Goal: Check status

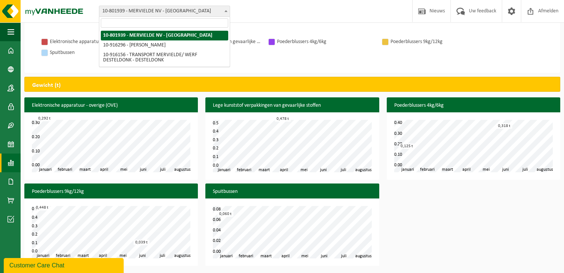
click at [225, 12] on b at bounding box center [226, 11] width 3 height 2
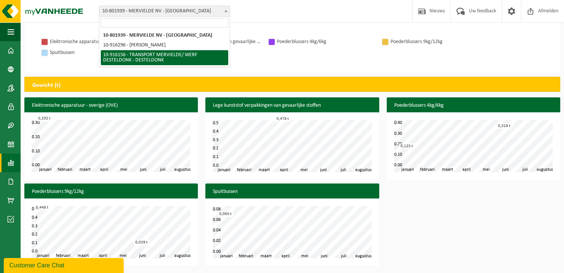
select select "127349"
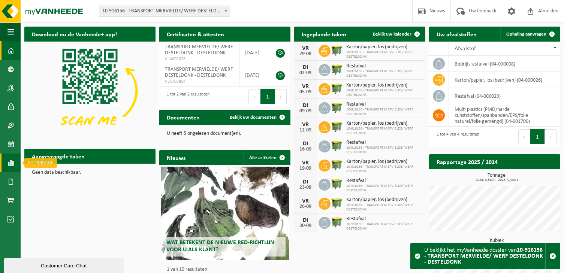
click at [12, 160] on span at bounding box center [10, 163] width 7 height 19
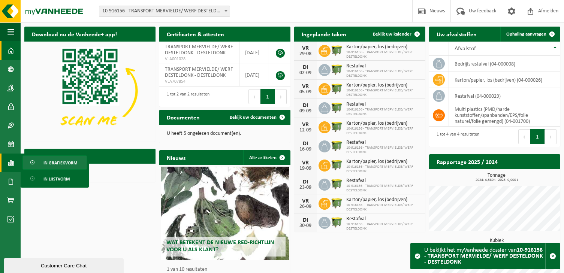
click at [53, 164] on span "In grafiekvorm" at bounding box center [60, 163] width 34 height 14
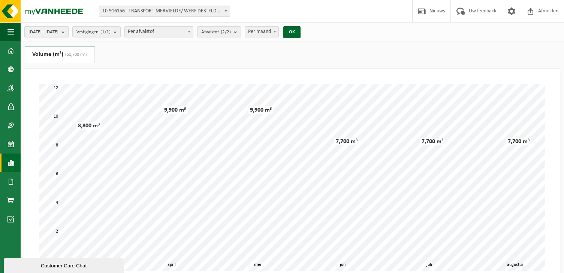
click at [58, 31] on span "[DATE] - [DATE]" at bounding box center [43, 32] width 30 height 11
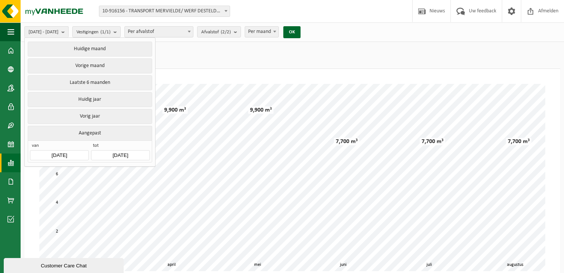
click at [64, 152] on input "[DATE]" at bounding box center [59, 155] width 58 height 10
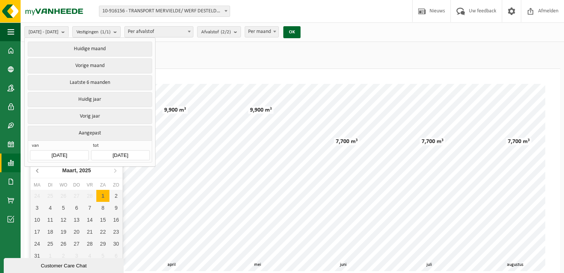
click at [39, 171] on icon at bounding box center [38, 171] width 12 height 12
click at [65, 195] on div "1" at bounding box center [63, 196] width 13 height 12
type input "[DATE]"
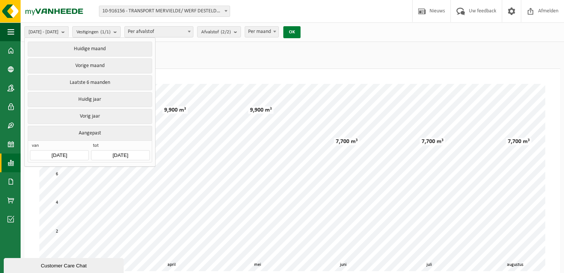
click at [301, 31] on button "OK" at bounding box center [291, 32] width 17 height 12
